Goal: Task Accomplishment & Management: Complete application form

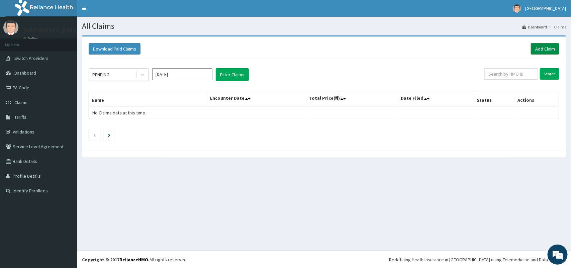
click at [537, 47] on link "Add Claim" at bounding box center [545, 48] width 28 height 11
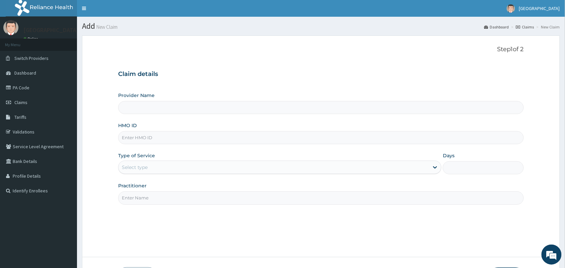
type input "[GEOGRAPHIC_DATA]"
click at [237, 132] on input "HMO ID" at bounding box center [320, 137] width 405 height 13
type input "SBG/11040/C"
click at [238, 173] on div "Select type" at bounding box center [279, 167] width 323 height 13
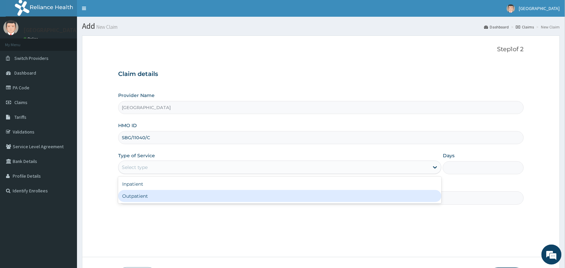
click at [211, 198] on div "Outpatient" at bounding box center [279, 196] width 323 height 12
type input "1"
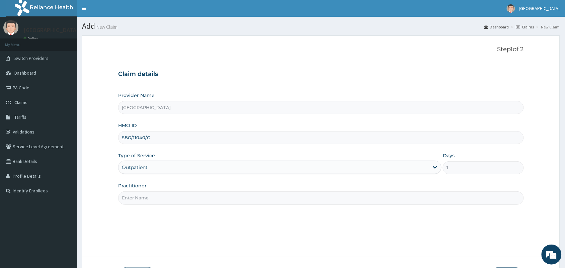
click at [211, 198] on input "Practitioner" at bounding box center [320, 197] width 405 height 13
type input "PROF AYO"
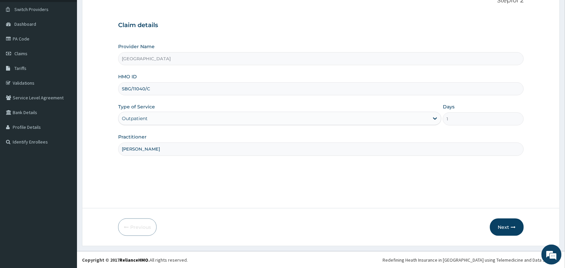
scroll to position [49, 0]
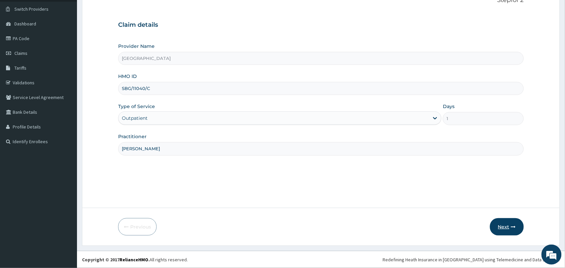
click at [503, 227] on button "Next" at bounding box center [507, 226] width 34 height 17
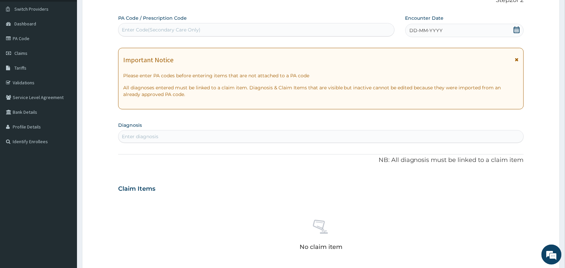
click at [517, 34] on span at bounding box center [516, 30] width 7 height 8
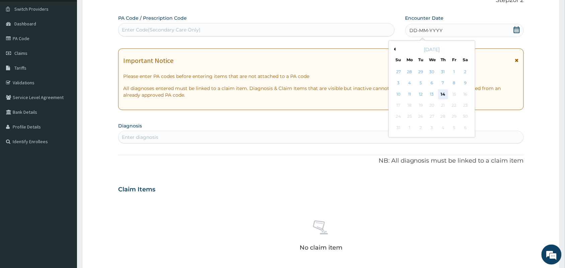
click at [442, 94] on div "14" at bounding box center [443, 94] width 10 height 10
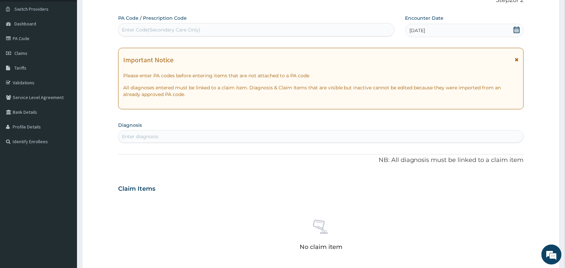
click at [270, 133] on div "Enter diagnosis" at bounding box center [320, 136] width 405 height 11
type input "d"
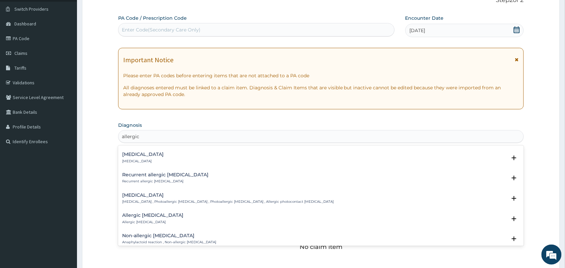
scroll to position [820, 0]
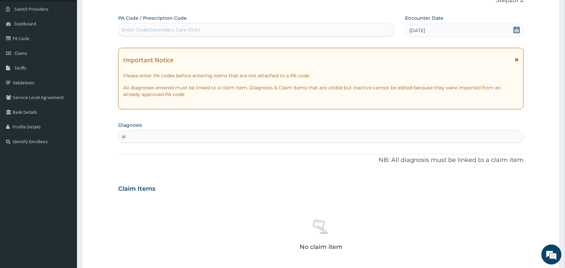
type input "a"
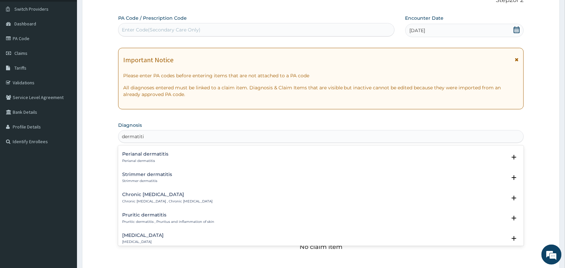
scroll to position [922, 0]
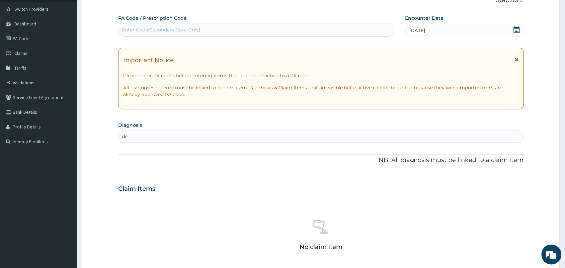
type input "d"
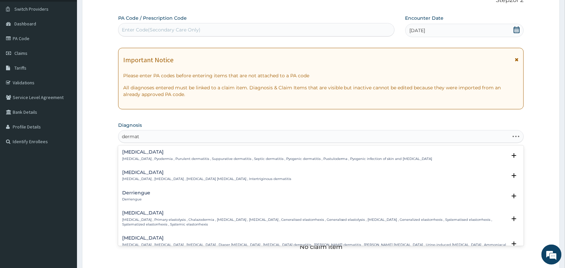
type input "dermati"
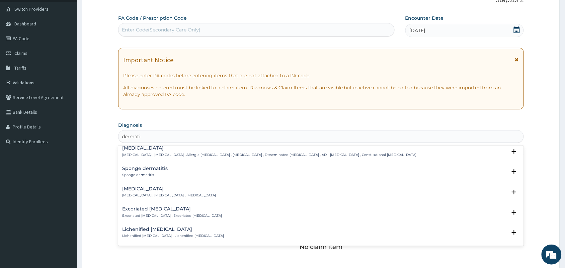
scroll to position [506, 0]
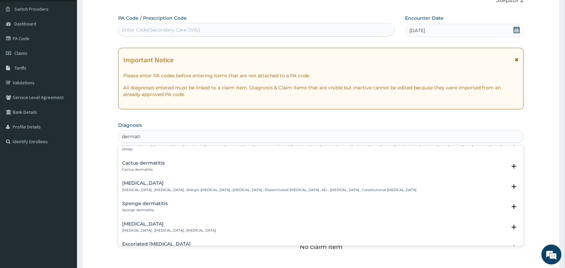
click at [221, 188] on p "Atopic dermatitis , Atopic eczema , Allergic eczema , Allergic dermatitis , Dis…" at bounding box center [269, 190] width 294 height 5
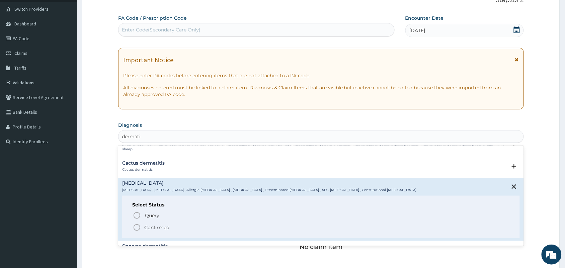
click at [139, 224] on circle "status option filled" at bounding box center [137, 227] width 6 height 6
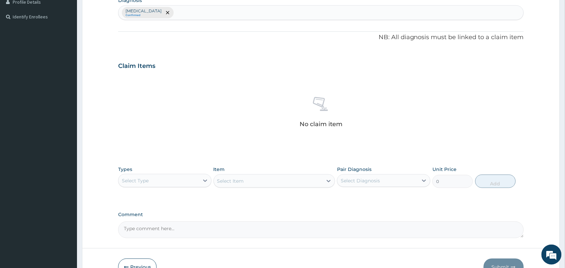
scroll to position [176, 0]
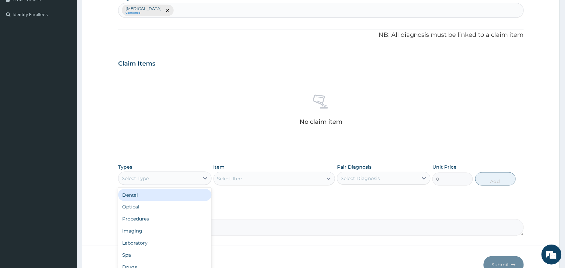
click at [178, 182] on div "Select Type" at bounding box center [158, 178] width 81 height 11
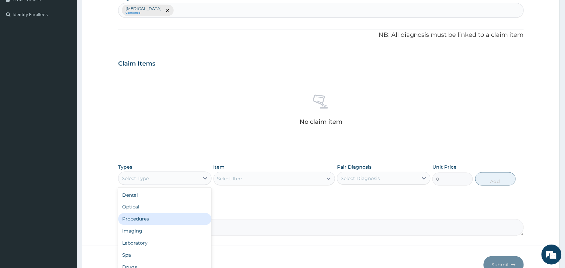
click at [148, 219] on div "Procedures" at bounding box center [164, 219] width 93 height 12
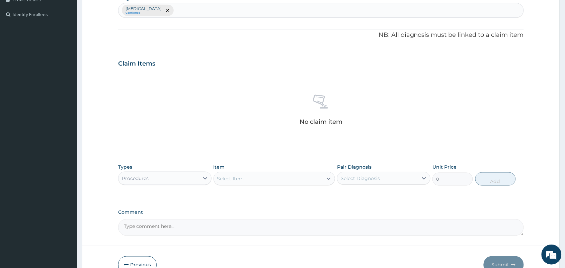
click at [236, 182] on div "Select Item" at bounding box center [230, 178] width 27 height 7
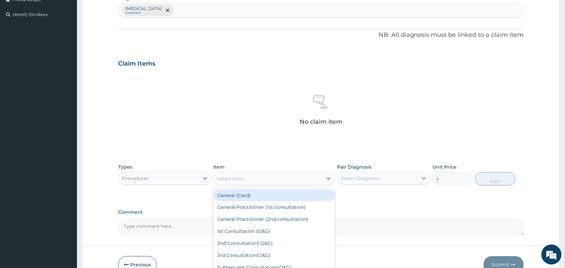
type input "p"
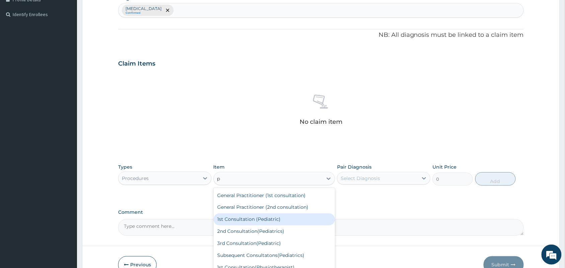
click at [245, 221] on div "1st Consultation (Pediatric)" at bounding box center [274, 219] width 122 height 12
type input "15000"
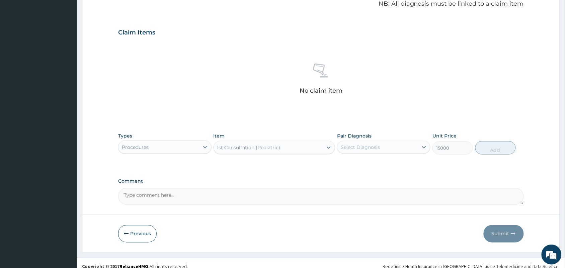
scroll to position [208, 0]
click at [410, 146] on div "Select Diagnosis" at bounding box center [377, 146] width 81 height 11
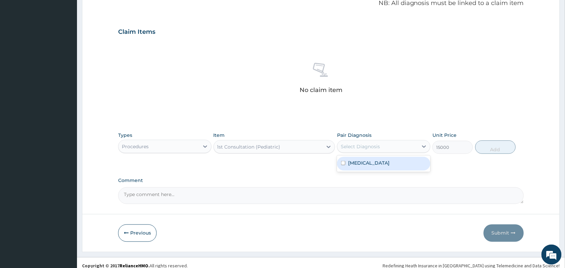
click at [401, 163] on div "Atopic dermatitis" at bounding box center [383, 164] width 93 height 14
checkbox input "true"
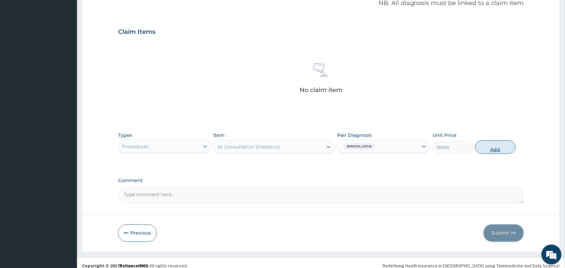
click at [497, 149] on button "Add" at bounding box center [495, 146] width 40 height 13
type input "0"
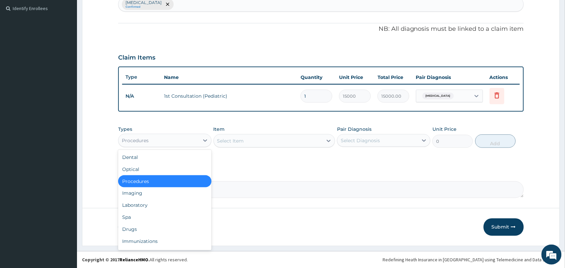
click at [181, 142] on div "Procedures" at bounding box center [158, 140] width 81 height 11
click at [124, 231] on div "Drugs" at bounding box center [164, 229] width 93 height 12
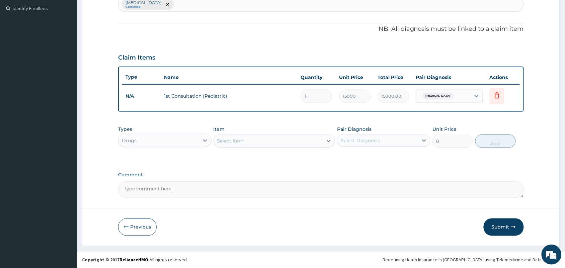
click at [295, 139] on div "Select Item" at bounding box center [268, 140] width 109 height 11
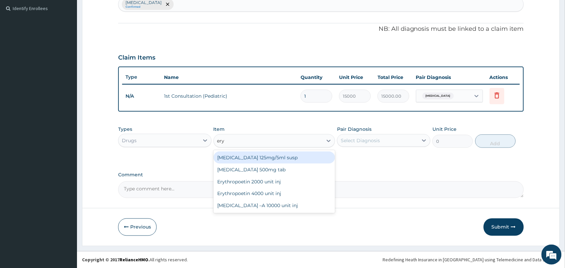
type input "eryt"
click at [265, 158] on div "Erythromycin 125mg/5ml susp" at bounding box center [274, 158] width 122 height 12
type input "1200"
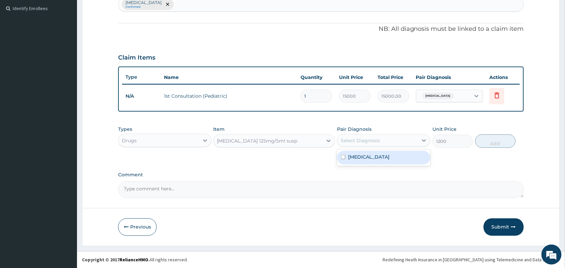
click at [365, 141] on div "Select Diagnosis" at bounding box center [360, 140] width 39 height 7
click at [367, 159] on label "Atopic dermatitis" at bounding box center [368, 157] width 41 height 7
checkbox input "true"
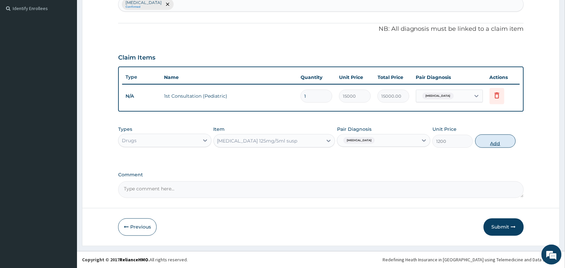
click at [496, 145] on button "Add" at bounding box center [495, 140] width 40 height 13
type input "0"
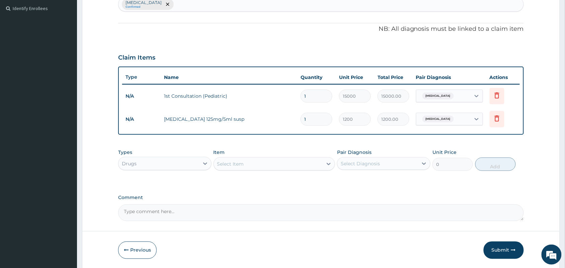
click at [226, 163] on div "Select Item" at bounding box center [230, 164] width 27 height 7
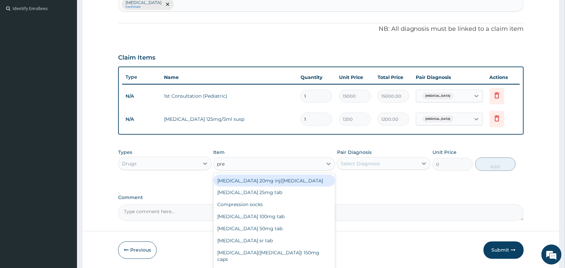
type input "pred"
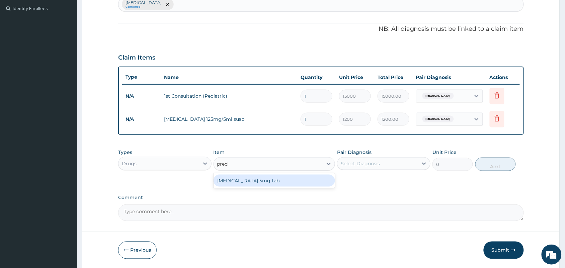
click at [237, 186] on div "Prednisolone 5mg tab" at bounding box center [274, 181] width 122 height 12
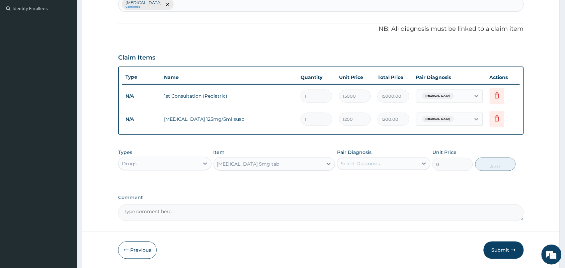
type input "7"
click at [370, 163] on div "Select Diagnosis" at bounding box center [360, 163] width 39 height 7
click at [364, 185] on div "Atopic dermatitis" at bounding box center [383, 181] width 93 height 14
checkbox input "true"
type input "2"
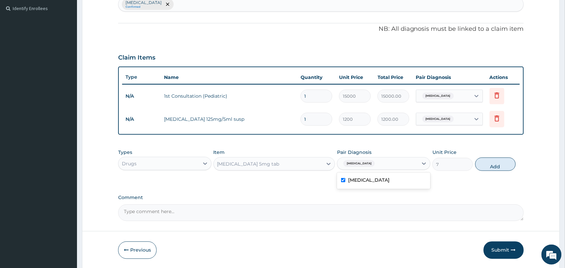
click at [357, 179] on label "Atopic dermatitis" at bounding box center [368, 180] width 41 height 7
click at [342, 179] on input "checkbox" at bounding box center [343, 180] width 4 height 4
checkbox input "true"
click at [493, 167] on button "Add" at bounding box center [495, 164] width 40 height 13
type input "0"
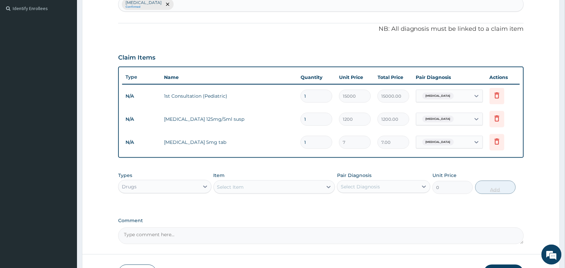
type input "12"
type input "84.00"
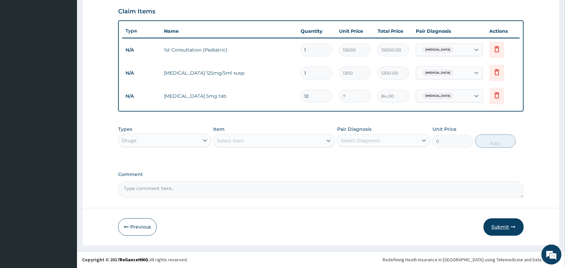
type input "12"
click at [501, 225] on button "Submit" at bounding box center [503, 226] width 40 height 17
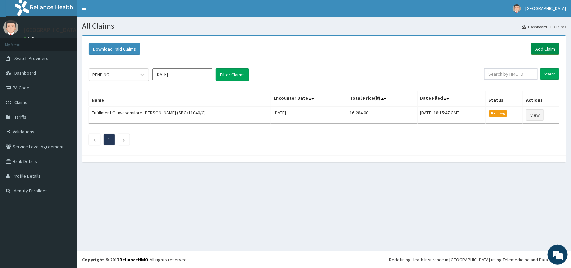
click at [541, 48] on link "Add Claim" at bounding box center [545, 48] width 28 height 11
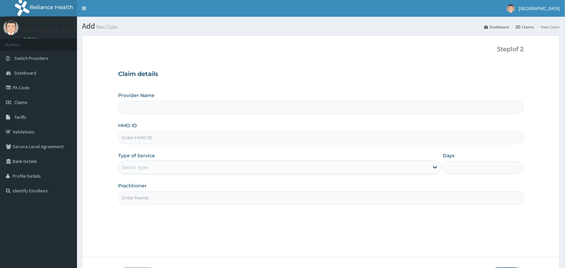
drag, startPoint x: 0, startPoint y: 0, endPoint x: 171, endPoint y: 139, distance: 220.2
click at [171, 139] on input "HMO ID" at bounding box center [320, 137] width 405 height 13
type input "[GEOGRAPHIC_DATA]"
type input "SBG/11040/B"
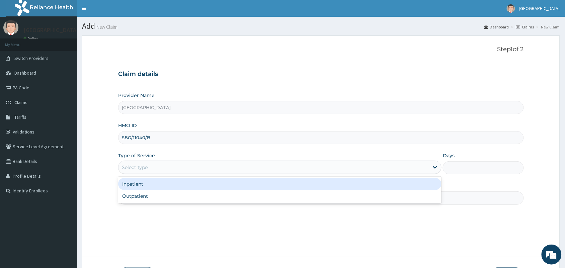
click at [176, 166] on div "Select type" at bounding box center [273, 167] width 310 height 11
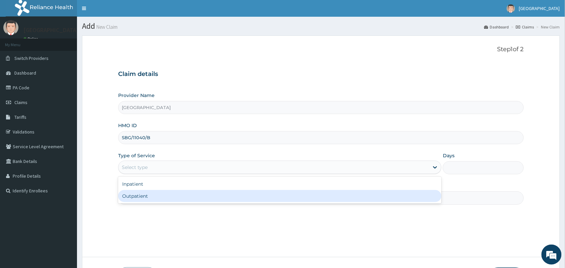
click at [165, 196] on div "Outpatient" at bounding box center [279, 196] width 323 height 12
type input "1"
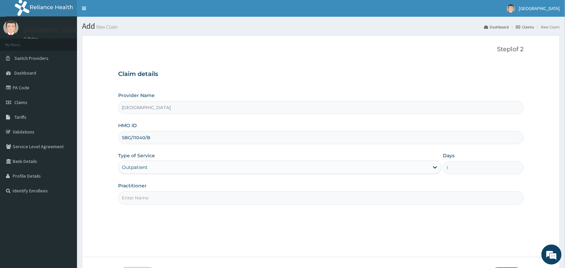
click at [165, 196] on input "Practitioner" at bounding box center [320, 197] width 405 height 13
type input "PROF AYO"
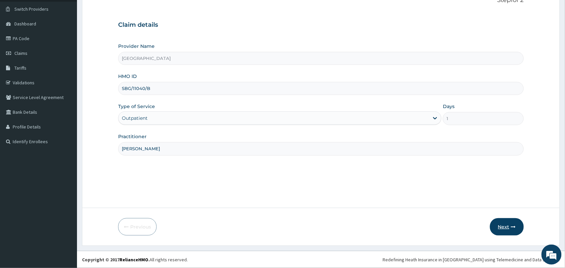
click at [505, 225] on button "Next" at bounding box center [507, 226] width 34 height 17
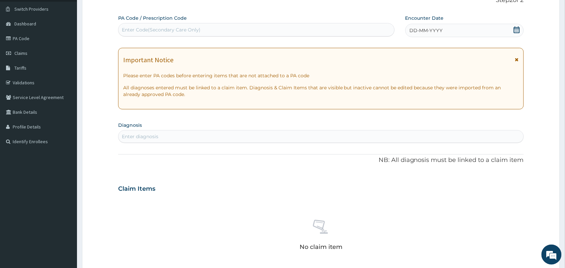
click at [515, 26] on icon at bounding box center [516, 29] width 7 height 7
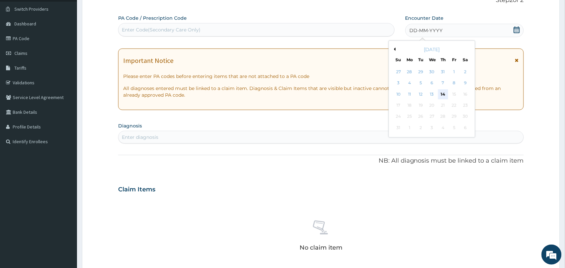
click at [443, 94] on div "14" at bounding box center [443, 94] width 10 height 10
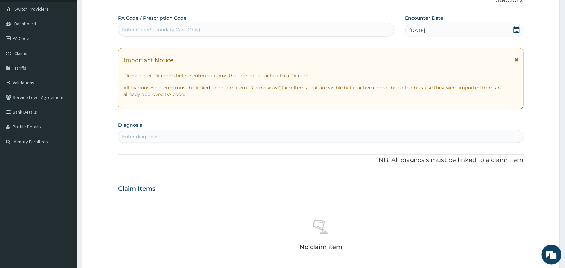
click at [371, 140] on div "Enter diagnosis" at bounding box center [320, 136] width 405 height 11
click at [360, 135] on div "Enter diagnosis" at bounding box center [320, 136] width 405 height 11
type input "b50"
click at [511, 24] on div "[DATE]" at bounding box center [464, 30] width 118 height 13
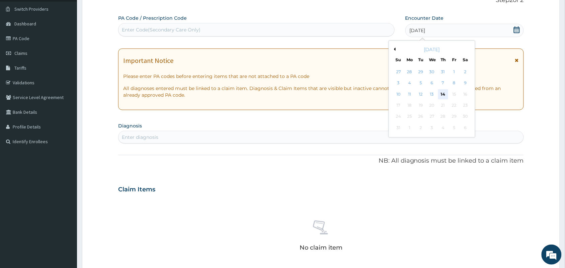
click at [443, 95] on div "14" at bounding box center [443, 94] width 10 height 10
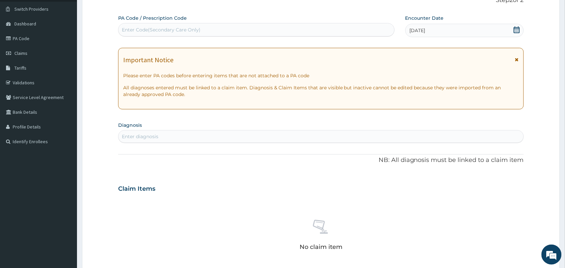
click at [332, 139] on div "Enter diagnosis" at bounding box center [320, 136] width 405 height 11
type input "b"
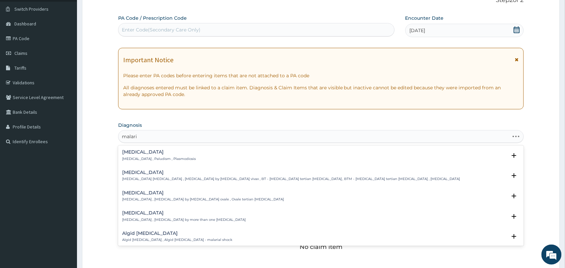
type input "malaria"
click at [143, 156] on div "Malaria Malaria , Paludism , Plasmodiosis" at bounding box center [159, 156] width 74 height 12
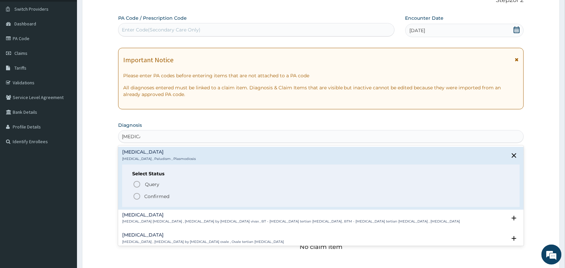
click at [135, 198] on icon "status option filled" at bounding box center [137, 196] width 8 height 8
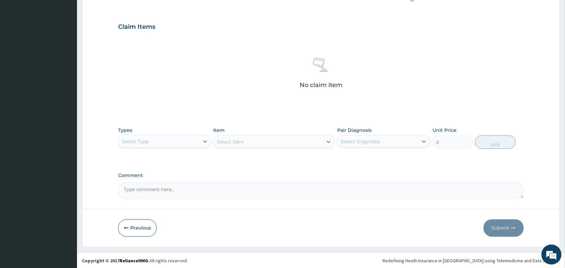
scroll to position [215, 0]
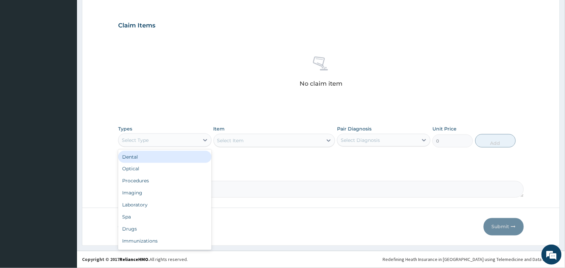
click at [196, 144] on div "Select Type" at bounding box center [158, 140] width 81 height 11
click at [153, 180] on div "Procedures" at bounding box center [164, 181] width 93 height 12
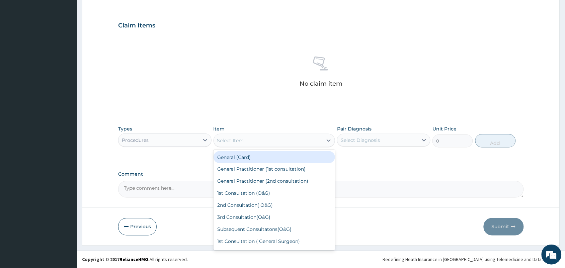
click at [270, 145] on div "Select Item" at bounding box center [268, 140] width 109 height 11
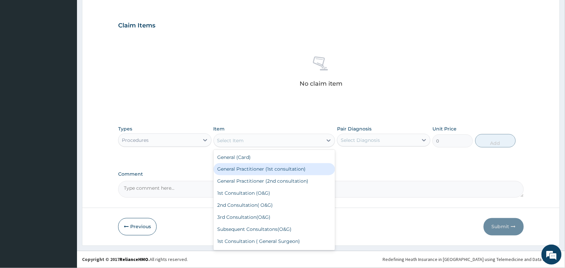
click at [272, 166] on div "General Practitioner (1st consultation)" at bounding box center [274, 169] width 122 height 12
type input "3000"
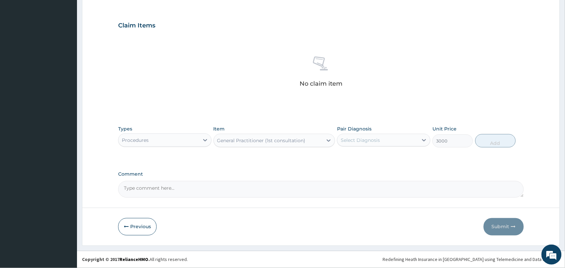
click at [400, 136] on div "Select Diagnosis" at bounding box center [377, 140] width 81 height 11
click at [390, 157] on div "Malaria" at bounding box center [383, 158] width 93 height 14
checkbox input "true"
click at [491, 142] on button "Add" at bounding box center [495, 140] width 40 height 13
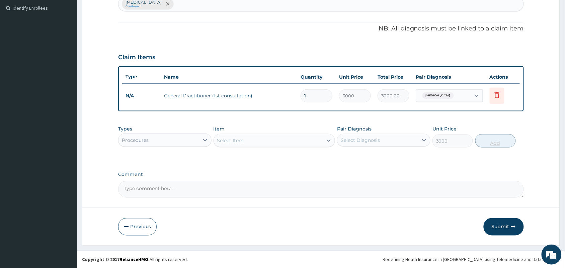
type input "0"
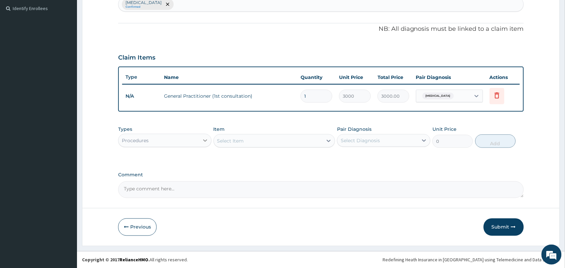
click at [200, 138] on div at bounding box center [205, 140] width 12 height 12
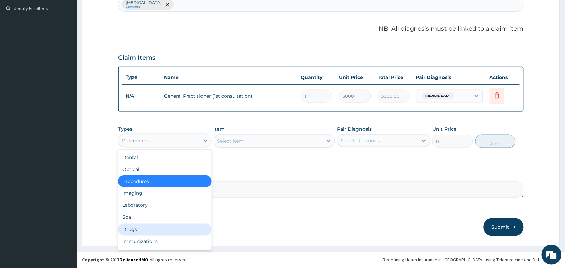
click at [137, 227] on div "Drugs" at bounding box center [164, 229] width 93 height 12
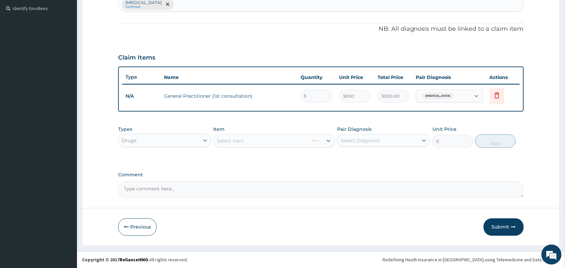
click at [259, 141] on div "Select Item" at bounding box center [274, 140] width 122 height 13
click at [259, 141] on div "Select Item" at bounding box center [268, 140] width 109 height 11
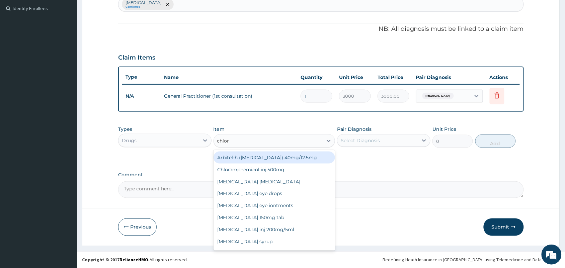
type input "chloro"
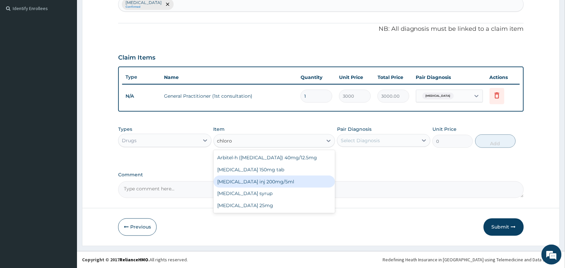
click at [265, 183] on div "Chloroquine inj 200mg/5ml" at bounding box center [274, 182] width 122 height 12
type input "240"
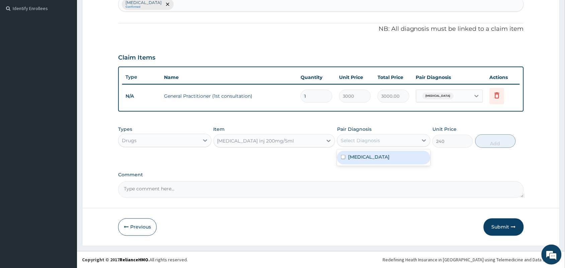
click at [376, 140] on div "Select Diagnosis" at bounding box center [360, 140] width 39 height 7
click at [369, 163] on div "Malaria" at bounding box center [383, 158] width 93 height 14
checkbox input "true"
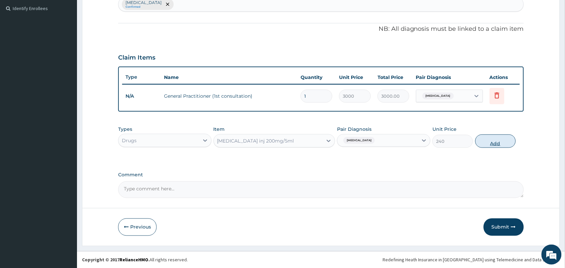
click at [487, 143] on button "Add" at bounding box center [495, 140] width 40 height 13
type input "0"
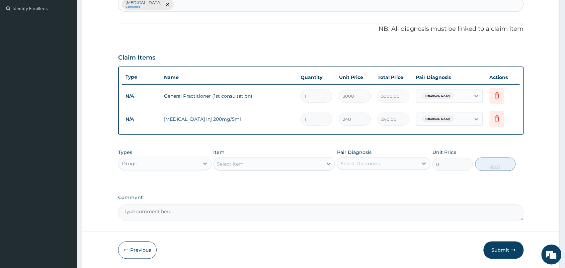
type input "0.00"
type input "2"
type input "480.00"
type input "2"
click at [306, 160] on div "Select Item" at bounding box center [268, 164] width 109 height 11
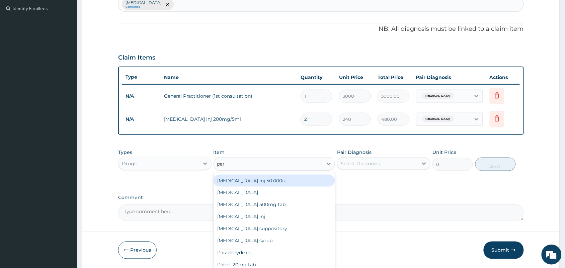
type input "para"
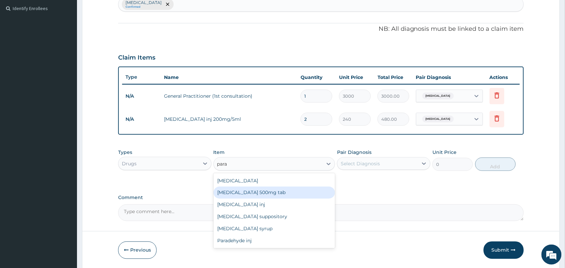
click at [260, 191] on div "Paracetamol 500mg tab" at bounding box center [274, 193] width 122 height 12
type input "10"
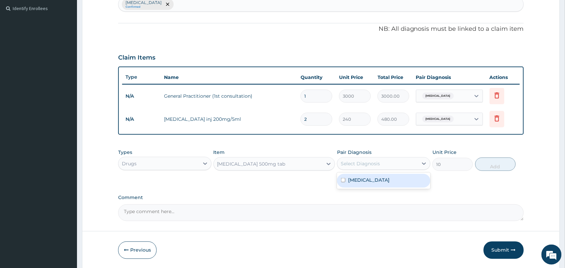
click at [358, 164] on div "Select Diagnosis" at bounding box center [360, 163] width 39 height 7
click at [360, 177] on label "Malaria" at bounding box center [368, 180] width 41 height 7
checkbox input "true"
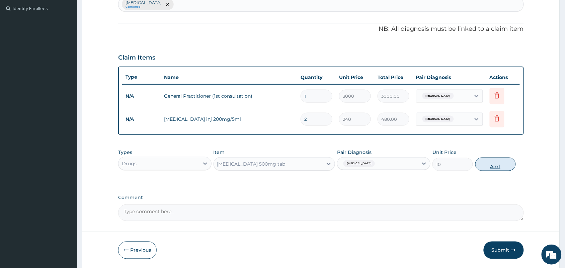
click at [497, 163] on button "Add" at bounding box center [495, 164] width 40 height 13
type input "0"
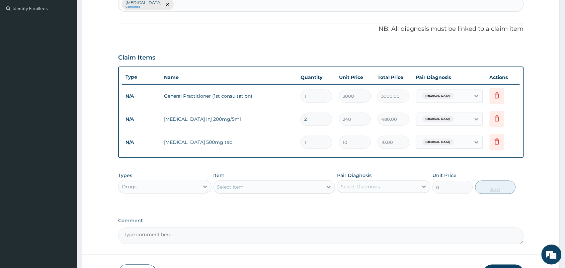
type input "18"
type input "180.00"
type input "18"
click at [275, 186] on div "Select Item" at bounding box center [268, 187] width 109 height 11
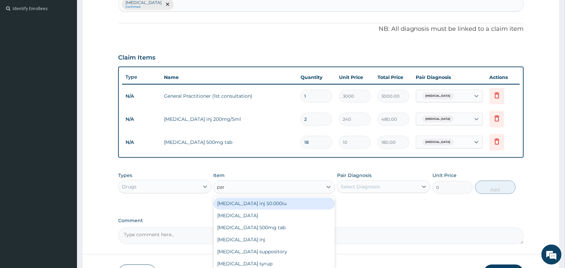
type input "para"
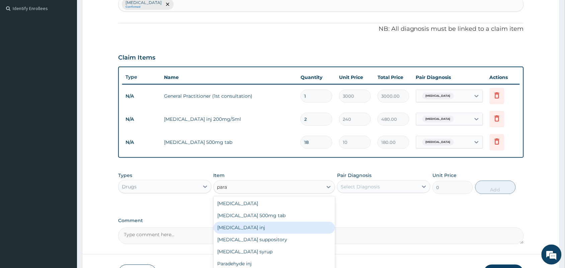
click at [236, 229] on div "Paracetamol inj" at bounding box center [274, 228] width 122 height 12
type input "150"
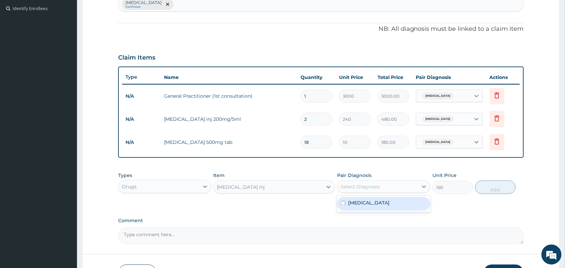
click at [365, 189] on div "Select Diagnosis" at bounding box center [360, 186] width 39 height 7
click at [363, 200] on label "Malaria" at bounding box center [368, 203] width 41 height 7
checkbox input "true"
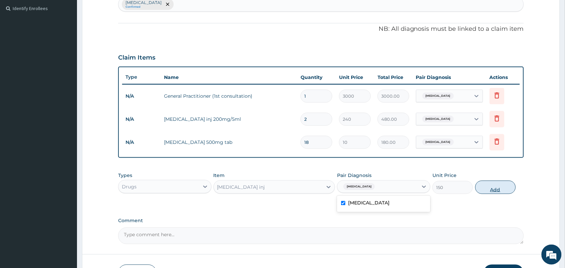
click at [498, 189] on button "Add" at bounding box center [495, 187] width 40 height 13
type input "0"
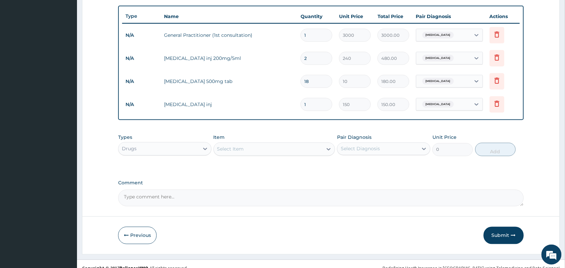
scroll to position [252, 0]
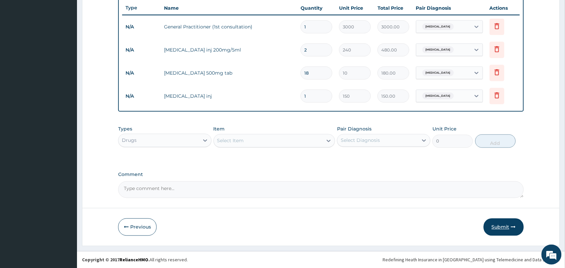
click at [495, 225] on button "Submit" at bounding box center [503, 226] width 40 height 17
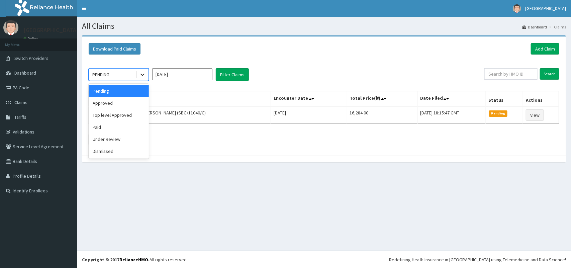
click at [142, 72] on icon at bounding box center [142, 74] width 7 height 7
click at [120, 105] on div "Approved" at bounding box center [119, 103] width 60 height 12
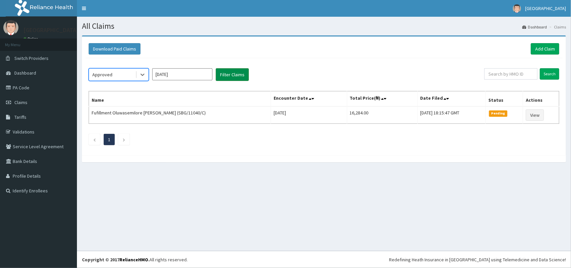
click at [244, 72] on button "Filter Claims" at bounding box center [232, 74] width 33 height 13
